Goal: Task Accomplishment & Management: Complete application form

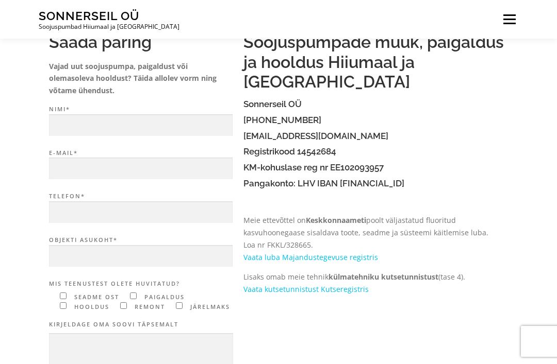
scroll to position [85, 0]
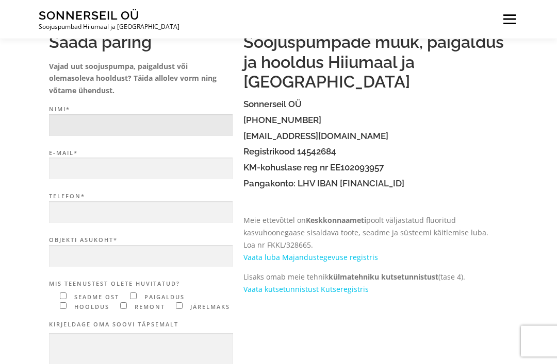
click at [51, 119] on input "Nimi*" at bounding box center [140, 126] width 183 height 22
type input "Linnar Lundve"
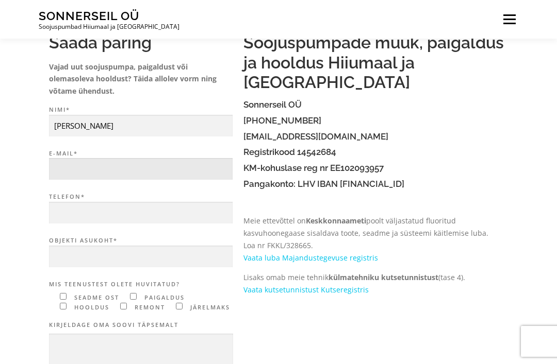
type input "linnar@firmehitus.ee"
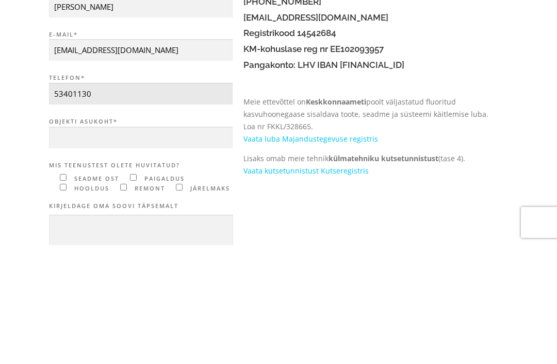
type input "53401130"
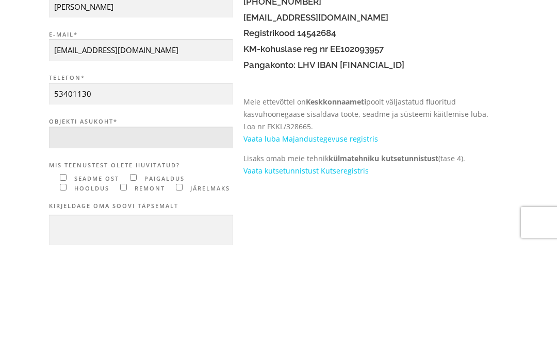
click at [148, 246] on input "Objekti asukoht*" at bounding box center [140, 257] width 183 height 22
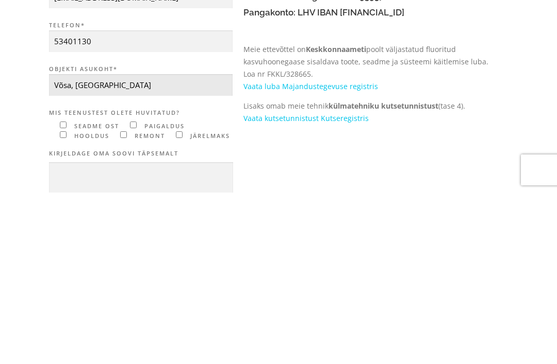
type input "Võsa, Esiküla"
click at [58, 303] on span "hooldus" at bounding box center [82, 308] width 55 height 10
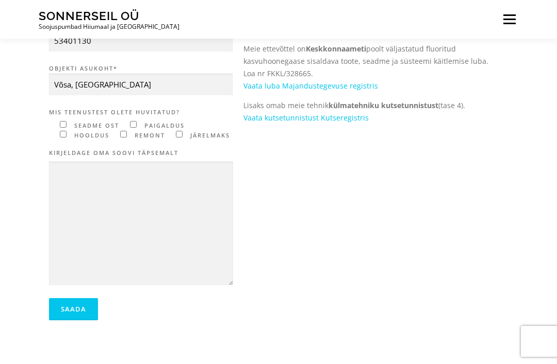
click at [63, 133] on input"] "Contact form" at bounding box center [63, 134] width 7 height 7
checkbox input"] "true"
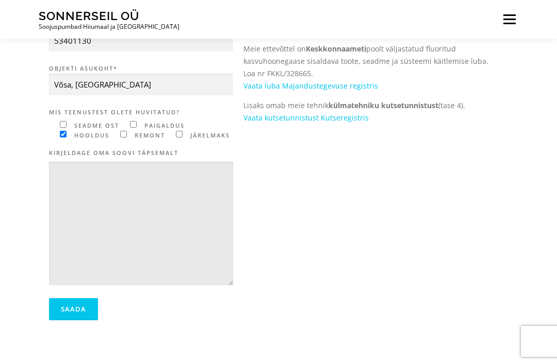
click at [54, 185] on textarea "Contact form" at bounding box center [141, 224] width 184 height 124
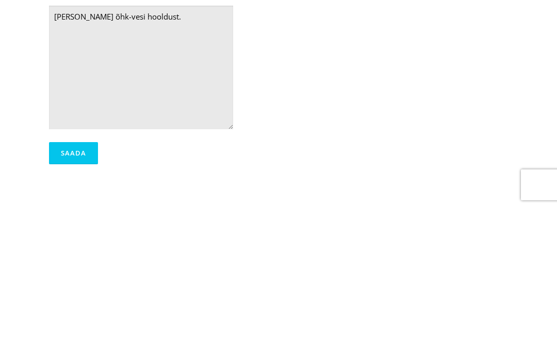
type textarea "Tere Soovin õhk-vesi hooldust."
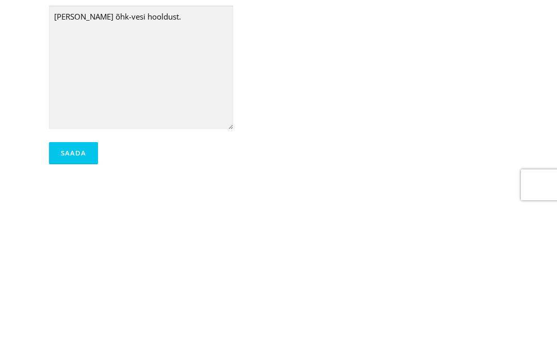
click at [66, 299] on input "Saada" at bounding box center [73, 310] width 49 height 22
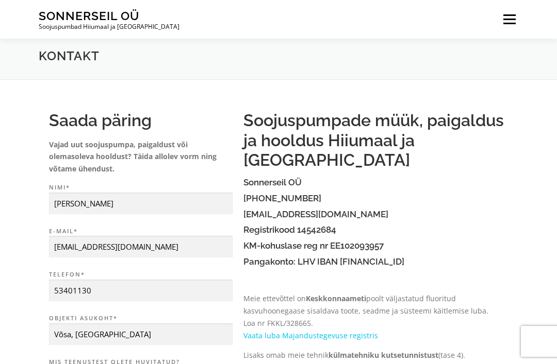
scroll to position [0, 0]
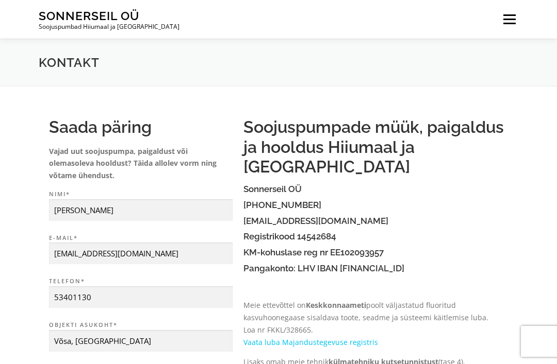
click at [510, 26] on link "Menu" at bounding box center [509, 19] width 18 height 39
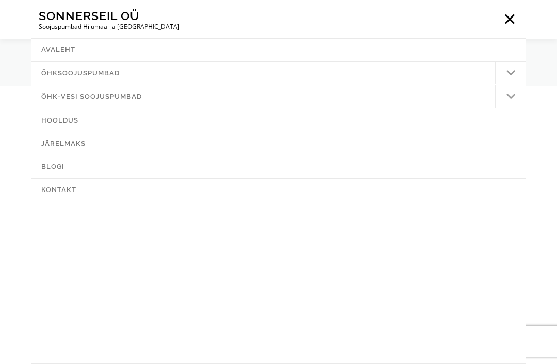
click at [74, 125] on link "Hooldus" at bounding box center [278, 120] width 495 height 23
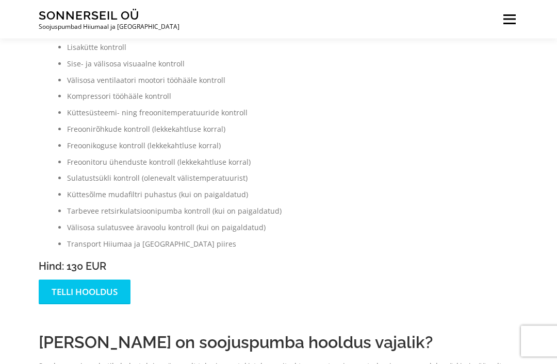
scroll to position [560, 0]
click at [62, 290] on link "Telli hooldus" at bounding box center [85, 292] width 92 height 24
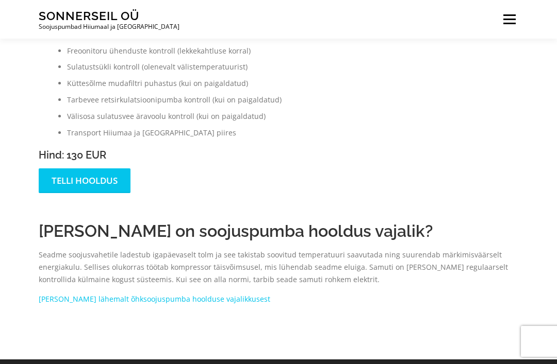
scroll to position [678, 0]
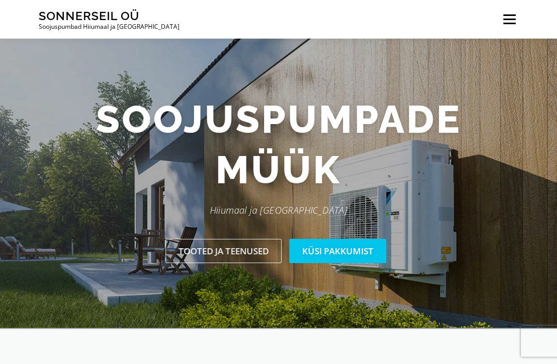
click at [509, 27] on link "Menu" at bounding box center [509, 19] width 18 height 39
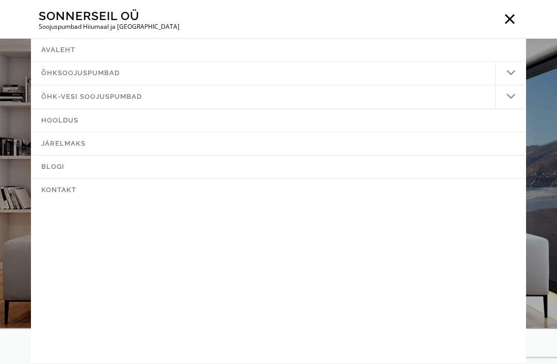
click at [44, 120] on link "Hooldus" at bounding box center [278, 120] width 495 height 23
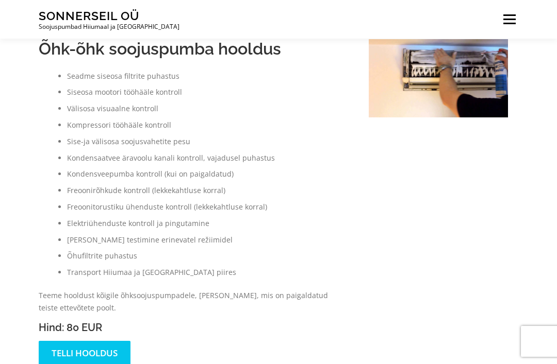
scroll to position [59, 0]
